Goal: Task Accomplishment & Management: Use online tool/utility

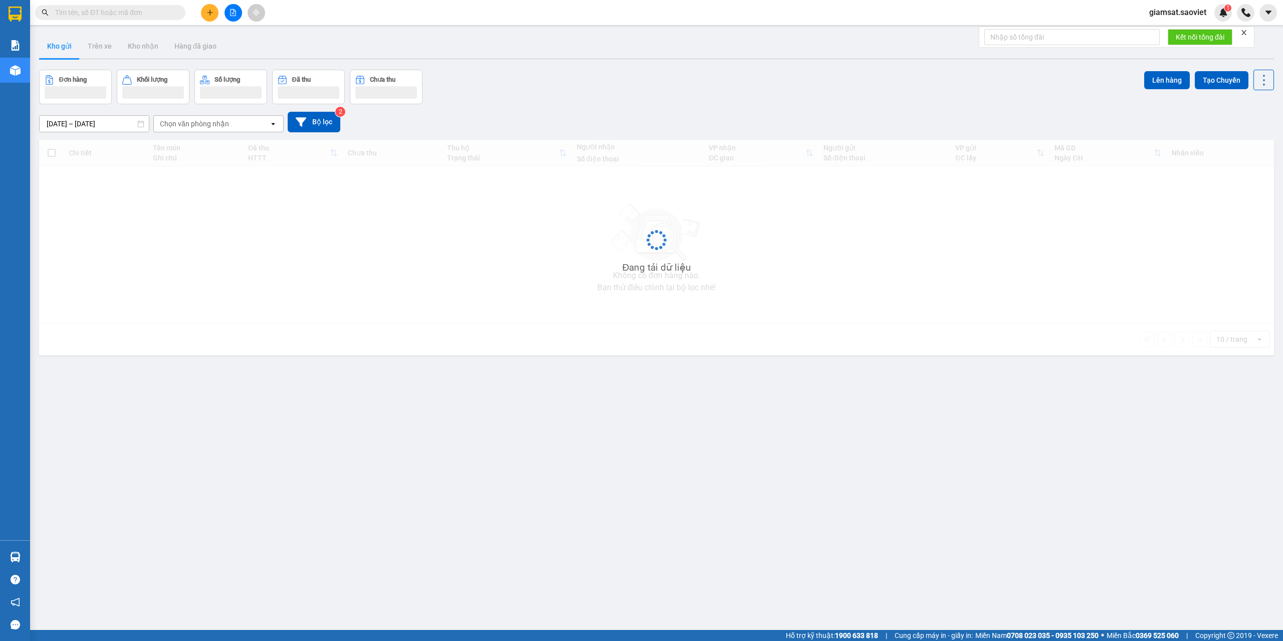
click at [79, 12] on input "text" at bounding box center [114, 12] width 118 height 11
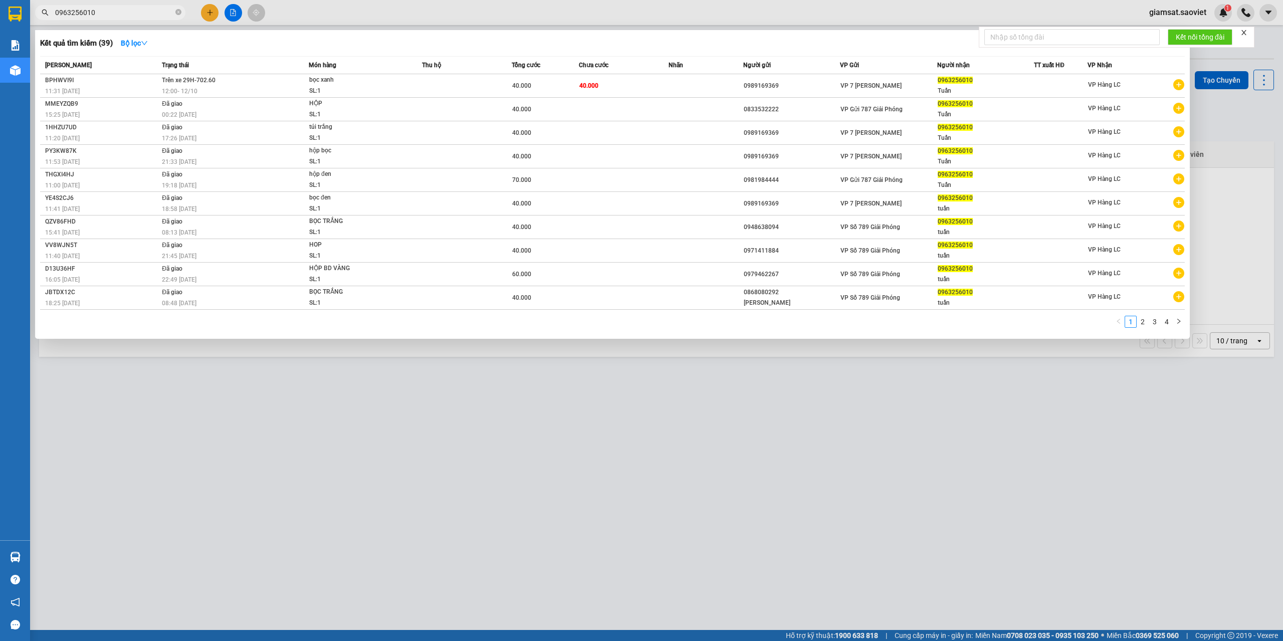
type input "0963256010"
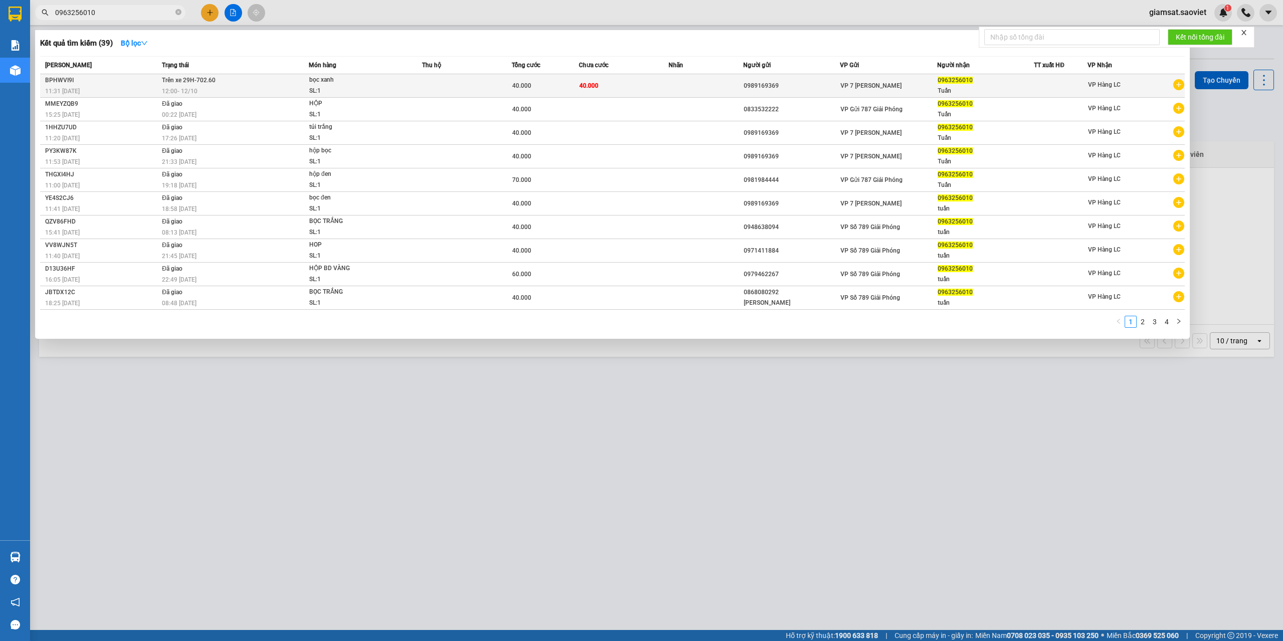
click at [459, 83] on td at bounding box center [467, 86] width 90 height 24
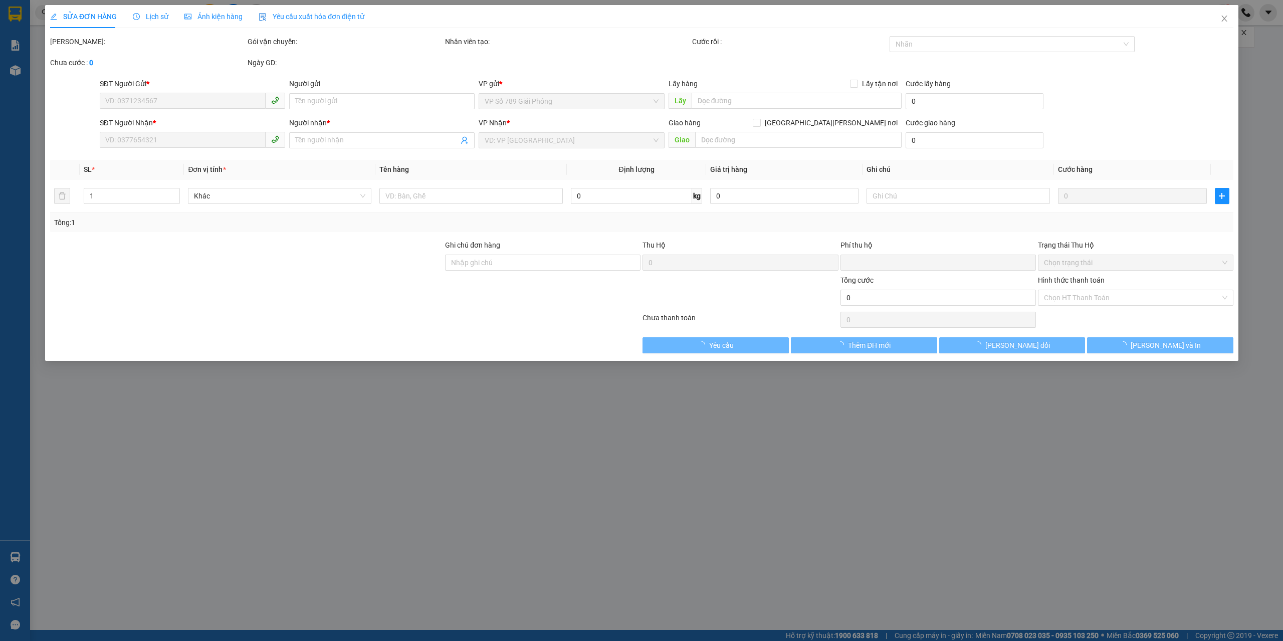
type input "0989169369"
type input "0963256010"
type input "Tuấn"
type input "0"
type input "40.000"
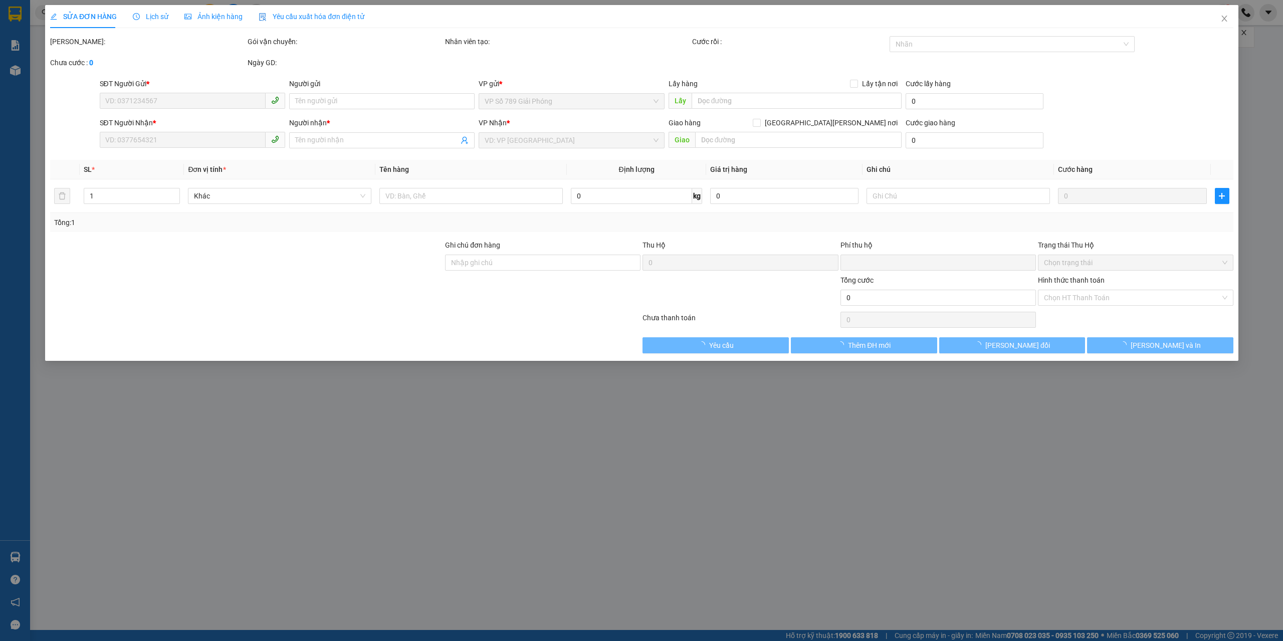
type input "40.000"
